Goal: Task Accomplishment & Management: Use online tool/utility

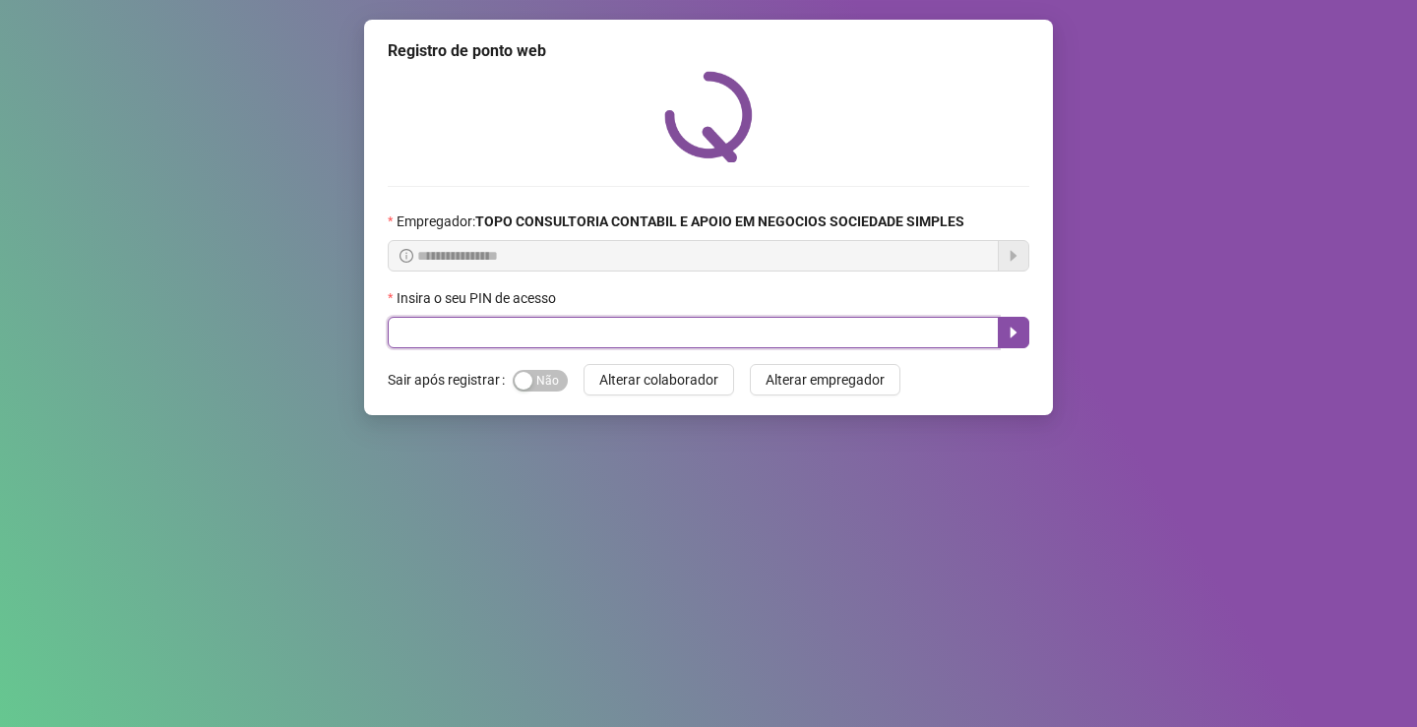
click at [576, 332] on input "text" at bounding box center [693, 332] width 611 height 31
type input "*****"
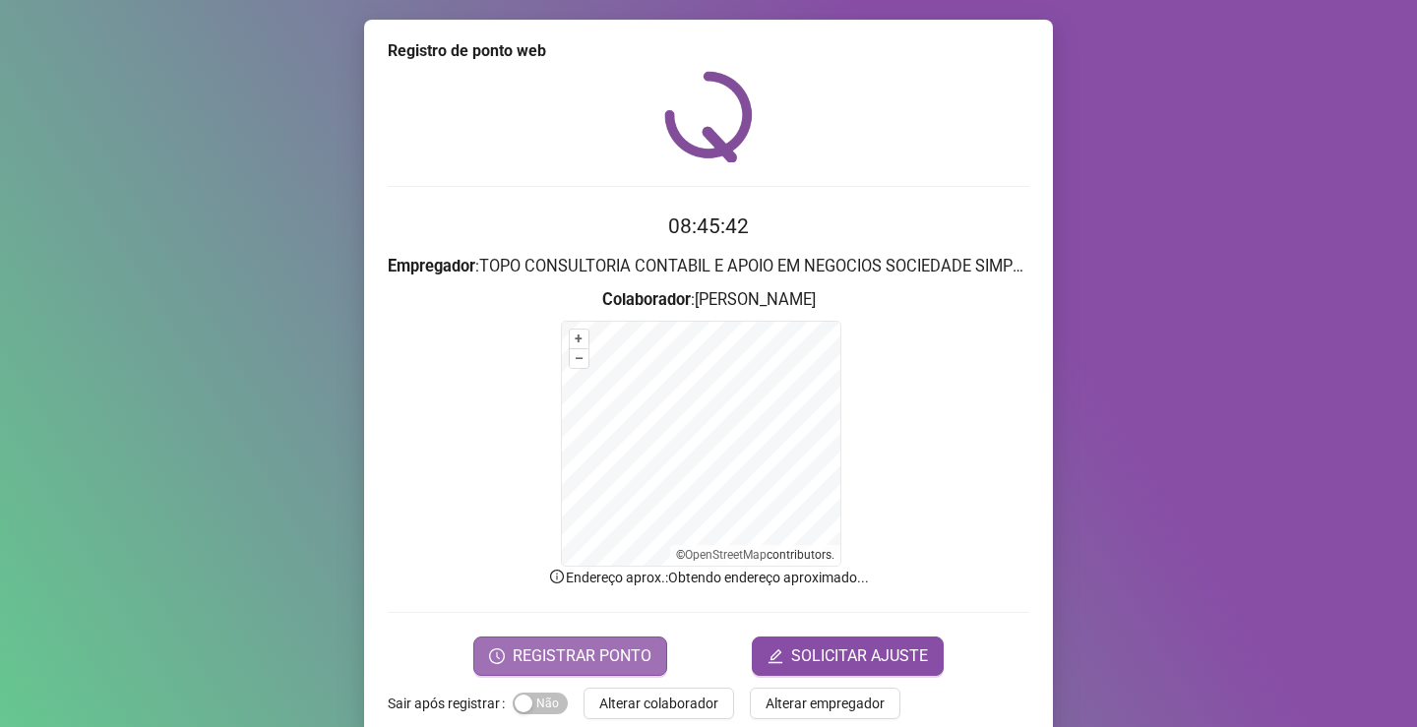
click at [574, 661] on span "REGISTRAR PONTO" at bounding box center [582, 656] width 139 height 24
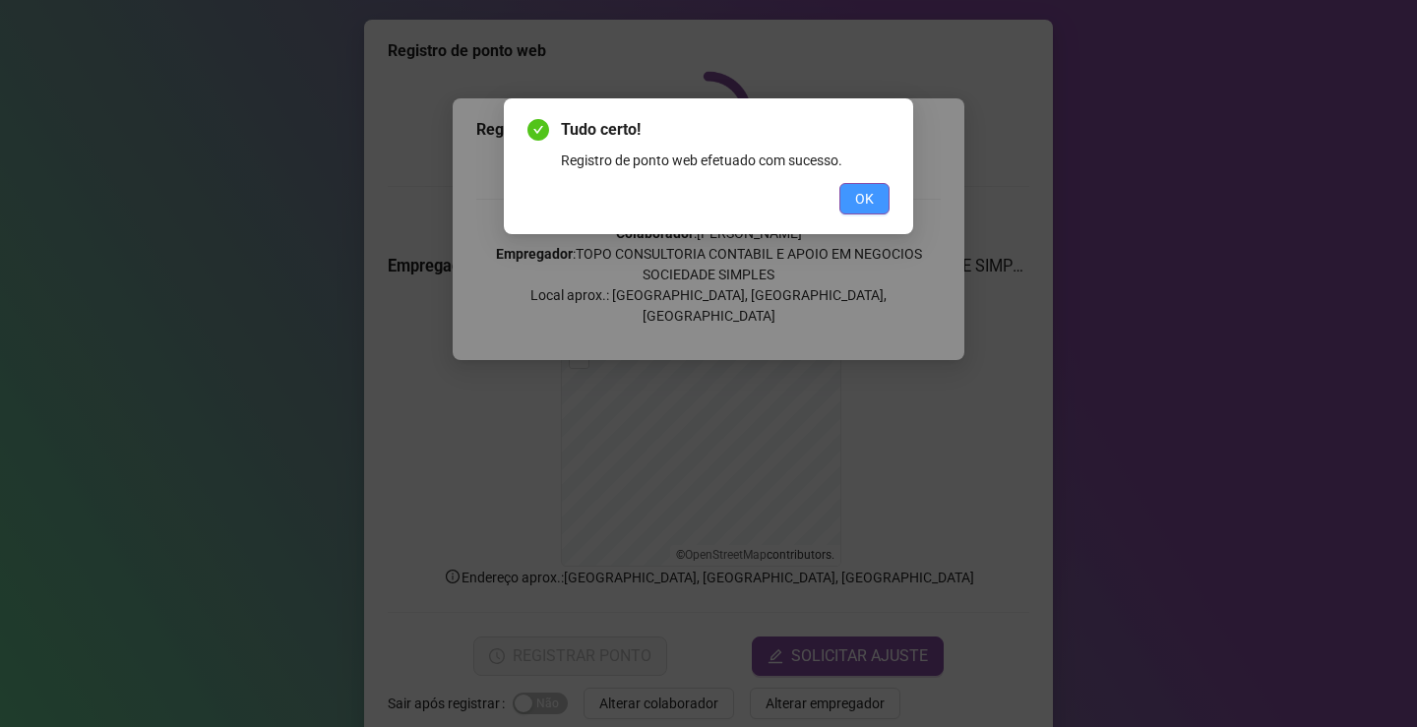
click at [883, 197] on button "OK" at bounding box center [864, 198] width 50 height 31
